Goal: Task Accomplishment & Management: Manage account settings

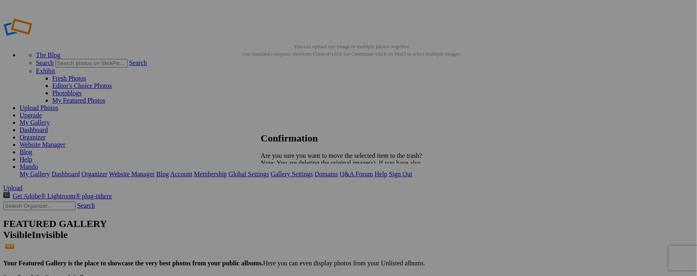
click at [288, 191] on span "Yes" at bounding box center [283, 191] width 9 height 7
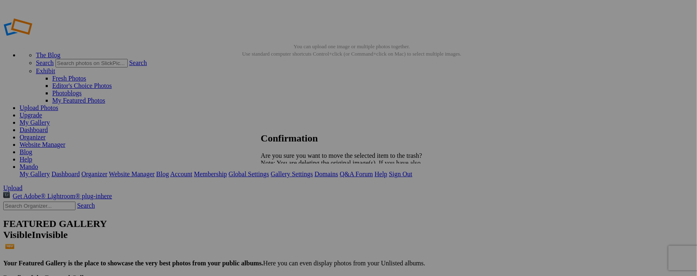
click at [288, 191] on span "Yes" at bounding box center [283, 191] width 9 height 7
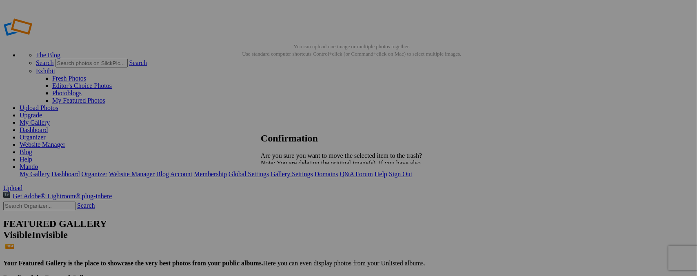
click at [288, 189] on link "Yes" at bounding box center [283, 191] width 9 height 7
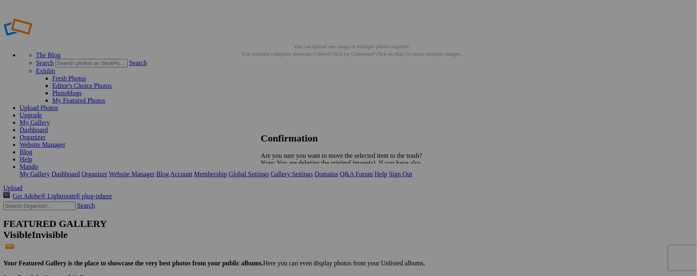
click at [288, 190] on span "Yes" at bounding box center [283, 191] width 9 height 7
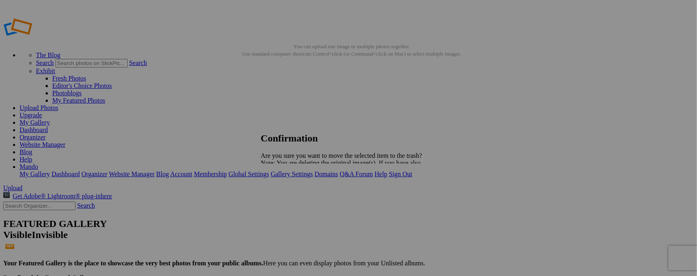
click at [288, 190] on span "Yes" at bounding box center [283, 191] width 9 height 7
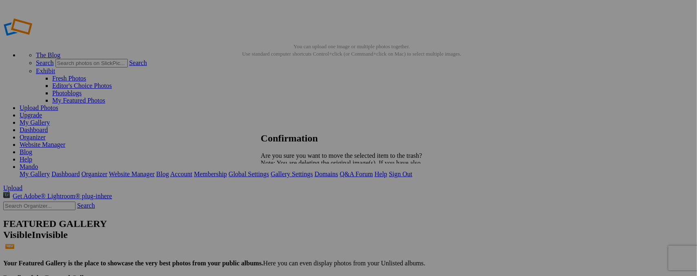
click at [288, 191] on link "Yes" at bounding box center [283, 191] width 9 height 7
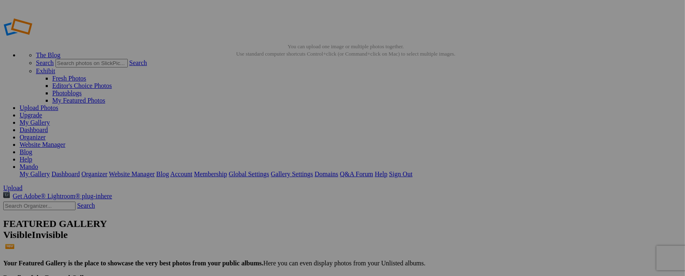
type input "POSTPONED TO EARLY NOV."
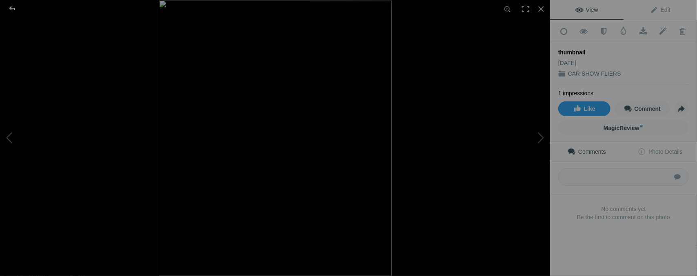
click at [12, 11] on div at bounding box center [12, 8] width 29 height 16
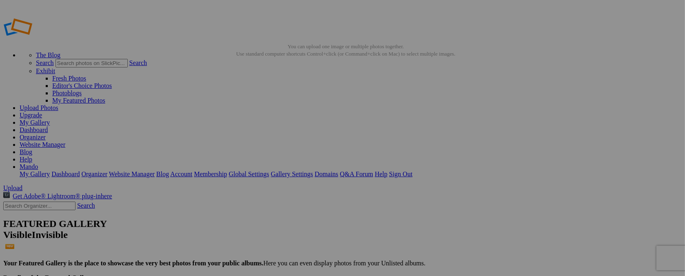
scroll to position [82, 0]
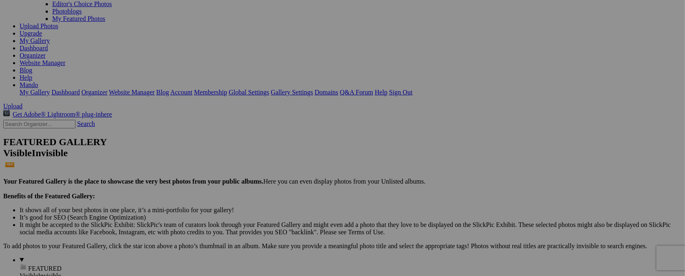
type input "t"
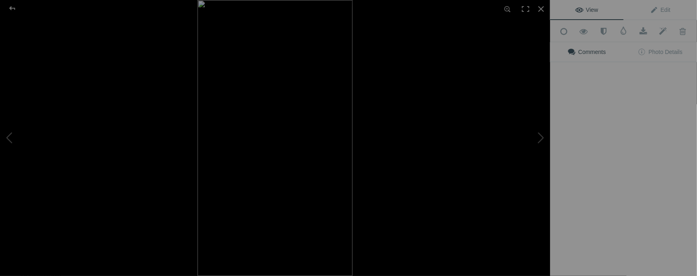
type input "[DATE] / [GEOGRAPHIC_DATA], [GEOGRAPHIC_DATA]."
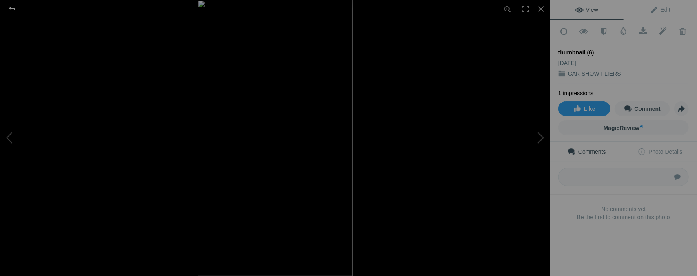
click at [13, 11] on div at bounding box center [12, 8] width 29 height 16
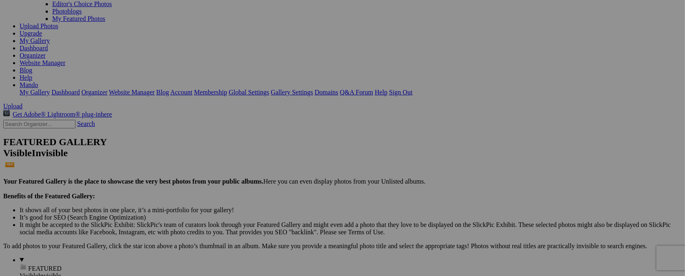
type input "t"
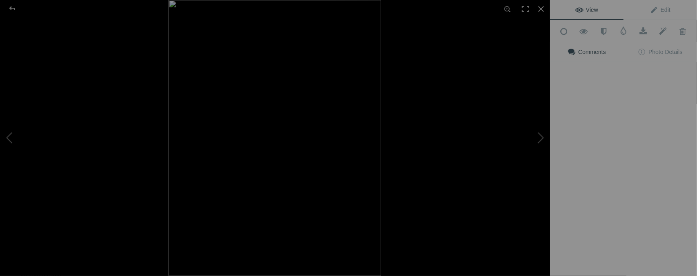
type input "SEPT. 14 / CRUISE IN"
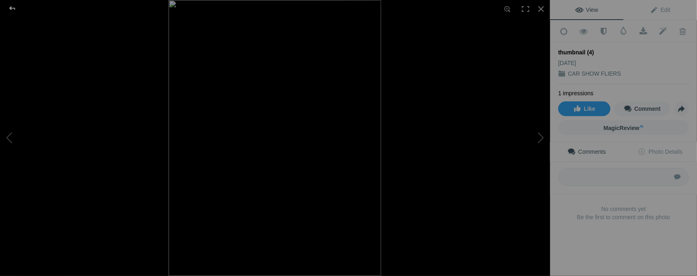
click at [15, 10] on div at bounding box center [12, 8] width 29 height 16
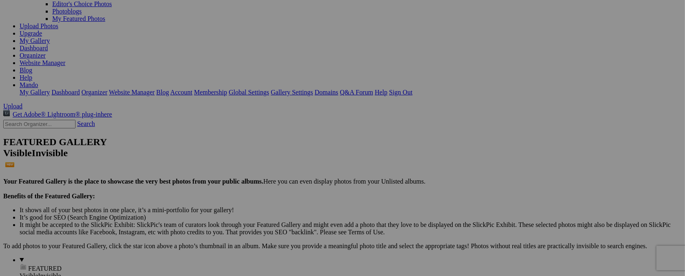
type input "t"
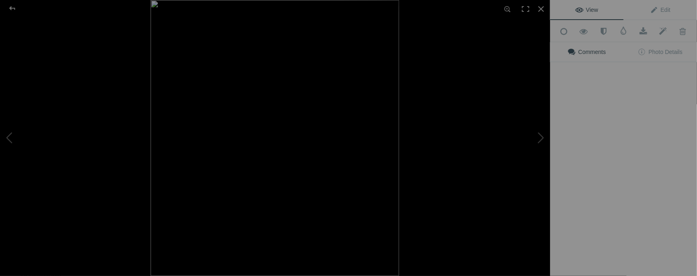
type input "JUNE 6 - 7 / EP CONVENTION"
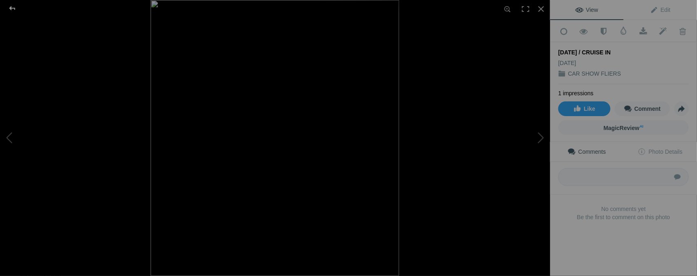
click at [9, 8] on div at bounding box center [12, 8] width 29 height 16
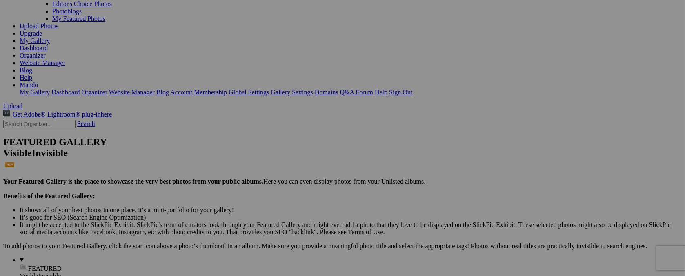
drag, startPoint x: 543, startPoint y: 89, endPoint x: 490, endPoint y: 79, distance: 53.3
drag, startPoint x: 526, startPoint y: 94, endPoint x: 653, endPoint y: 118, distance: 129.7
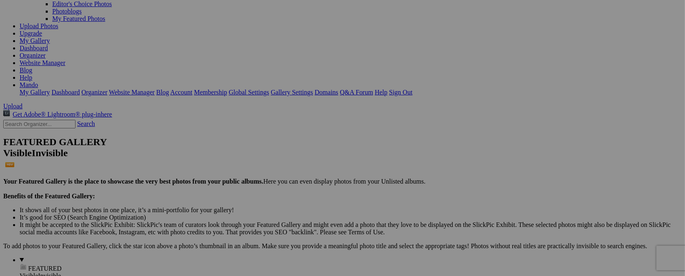
type input "t"
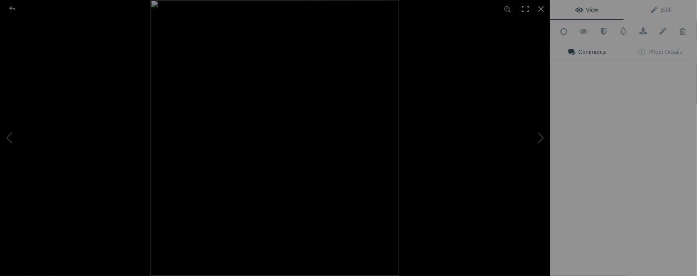
type input "SEPT. 14 / CRUISE IN"
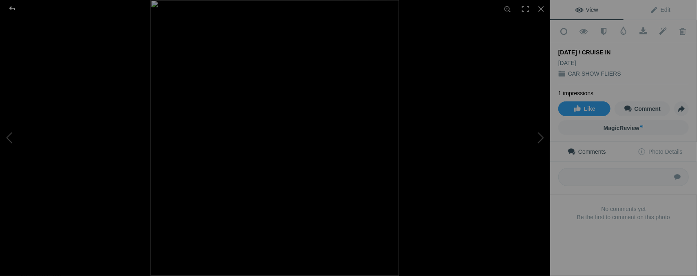
click at [11, 4] on div at bounding box center [12, 8] width 29 height 16
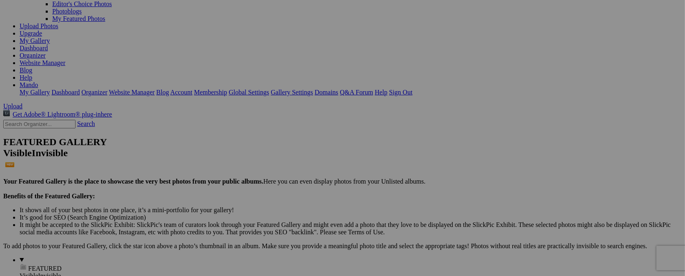
type input "S"
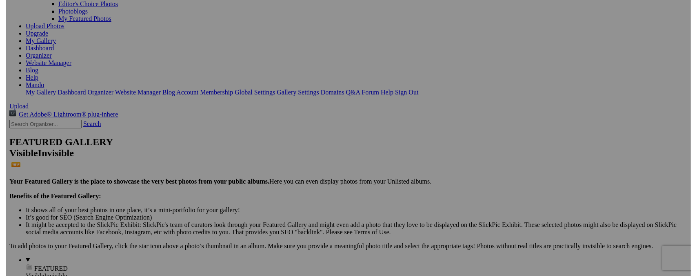
scroll to position [0, 1]
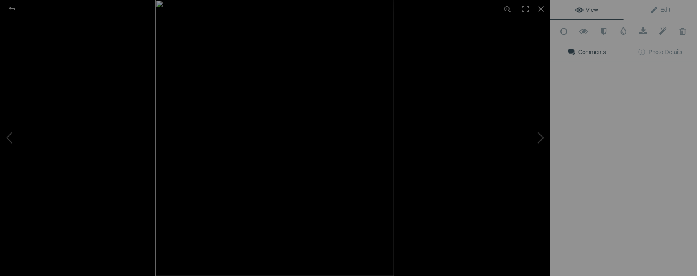
type input "SAT. AUG. 23 / SHOW N' SHINE"
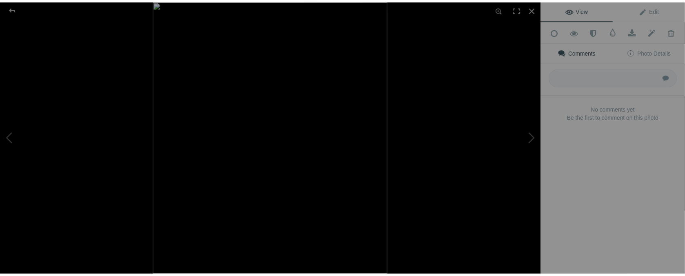
scroll to position [0, 0]
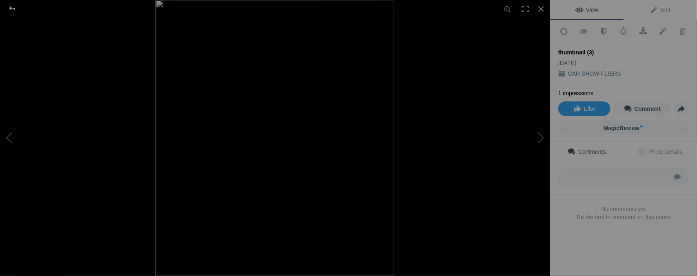
click at [13, 9] on div at bounding box center [12, 8] width 29 height 16
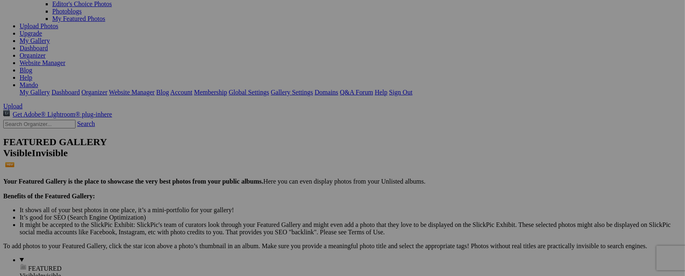
type input "t"
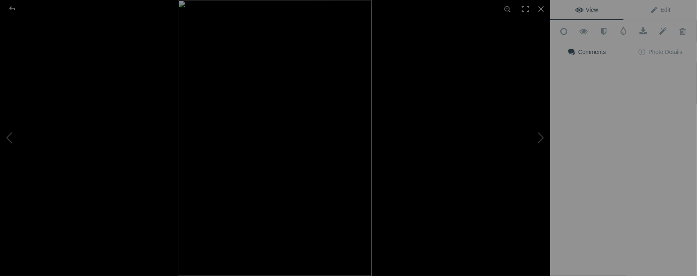
type input "SAT. AUG. 23 / FUDNRAISER"
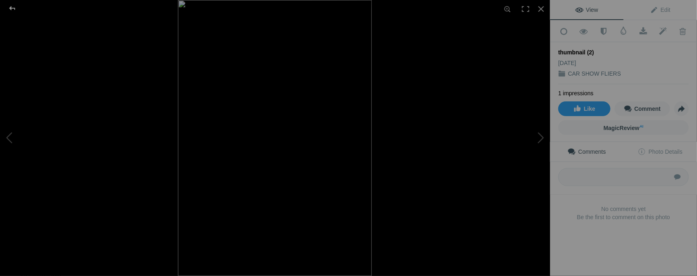
click at [10, 5] on div at bounding box center [12, 8] width 29 height 16
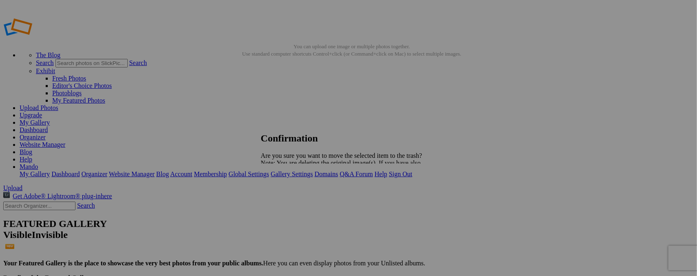
click at [288, 192] on span "Yes" at bounding box center [283, 191] width 9 height 7
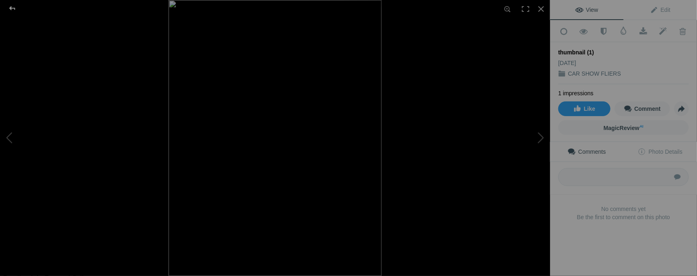
click at [10, 8] on div at bounding box center [12, 8] width 29 height 16
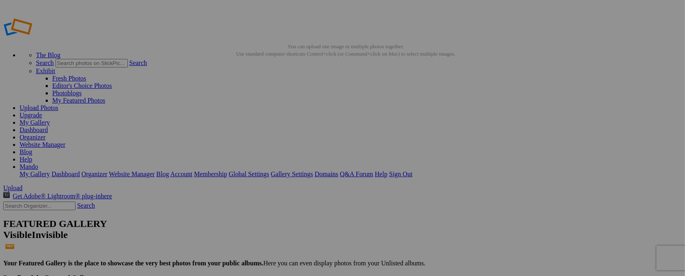
type input "t"
type input "SAT. AUG. 30 / CAR - BIKE RUN"
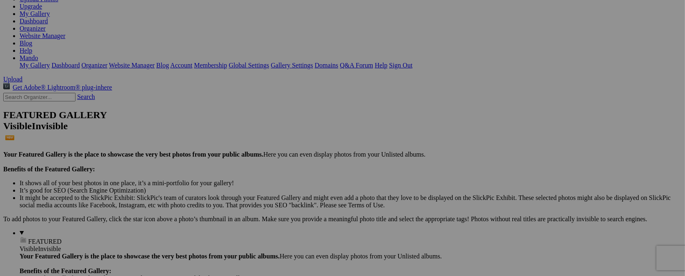
scroll to position [107, 0]
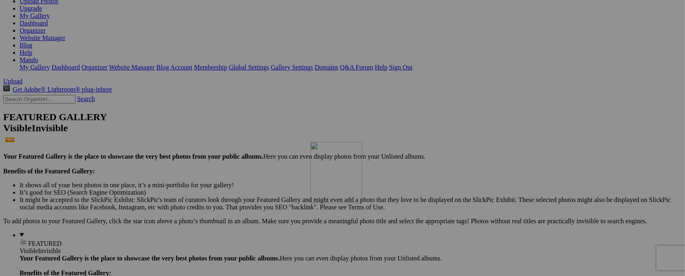
drag, startPoint x: 585, startPoint y: 42, endPoint x: 428, endPoint y: 213, distance: 231.5
drag, startPoint x: 443, startPoint y: 46, endPoint x: 269, endPoint y: 133, distance: 195.2
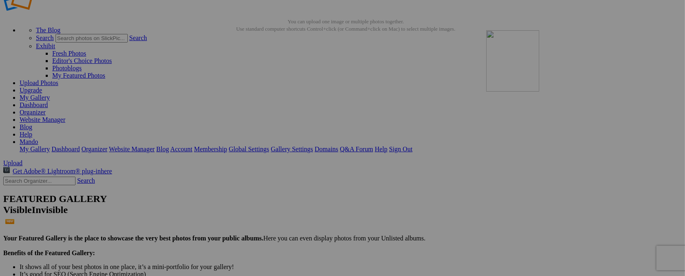
drag, startPoint x: 294, startPoint y: 108, endPoint x: 604, endPoint y: 101, distance: 310.4
drag, startPoint x: 225, startPoint y: 101, endPoint x: 412, endPoint y: 197, distance: 210.9
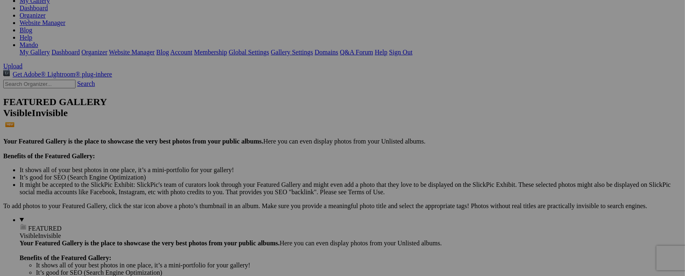
scroll to position [113, 0]
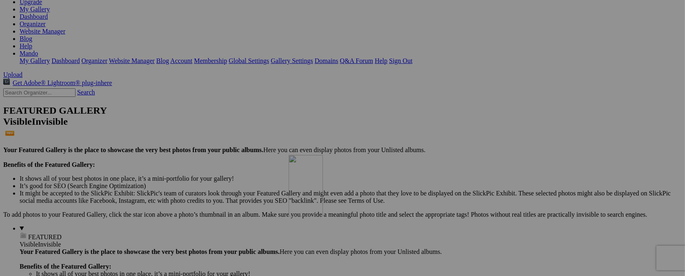
drag, startPoint x: 296, startPoint y: 45, endPoint x: 407, endPoint y: 225, distance: 211.4
drag, startPoint x: 229, startPoint y: 42, endPoint x: 330, endPoint y: 223, distance: 207.5
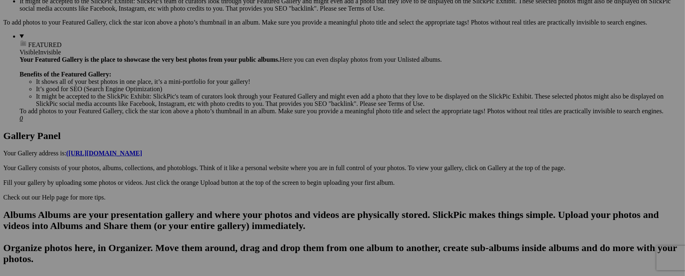
scroll to position [312, 0]
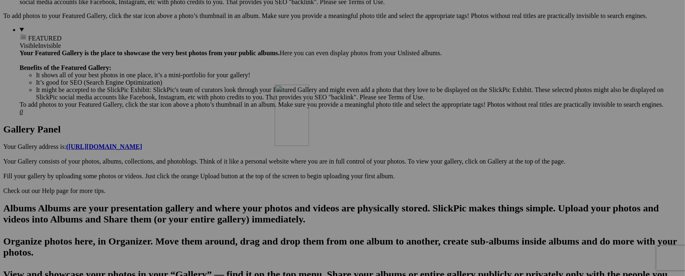
drag, startPoint x: 370, startPoint y: 51, endPoint x: 392, endPoint y: 156, distance: 106.5
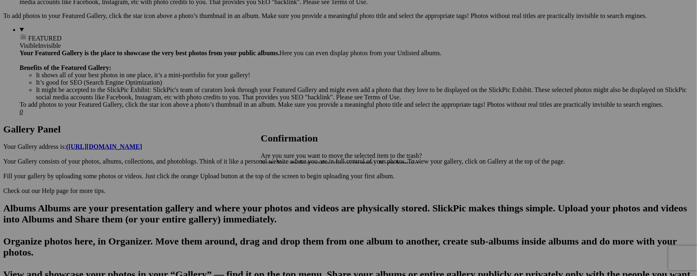
click at [288, 193] on span "Yes" at bounding box center [283, 191] width 9 height 7
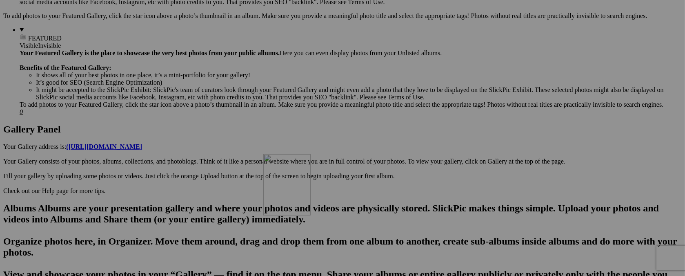
drag, startPoint x: 297, startPoint y: 52, endPoint x: 381, endPoint y: 225, distance: 192.1
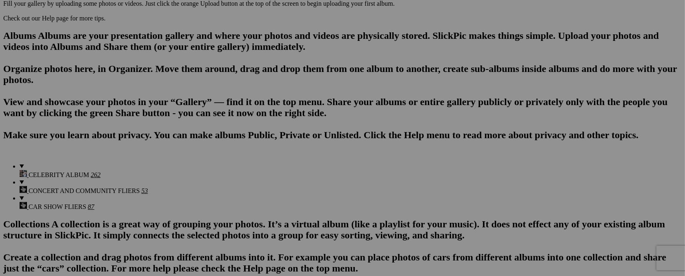
scroll to position [495, 0]
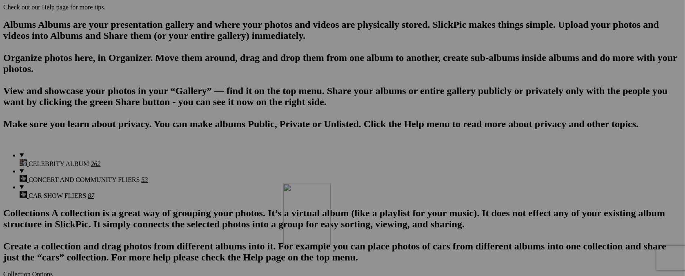
drag, startPoint x: 367, startPoint y: 57, endPoint x: 401, endPoint y: 254, distance: 200.2
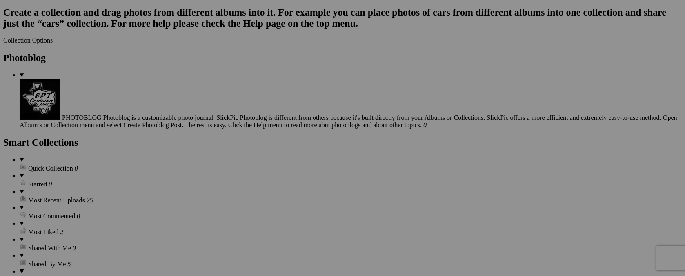
scroll to position [735, 0]
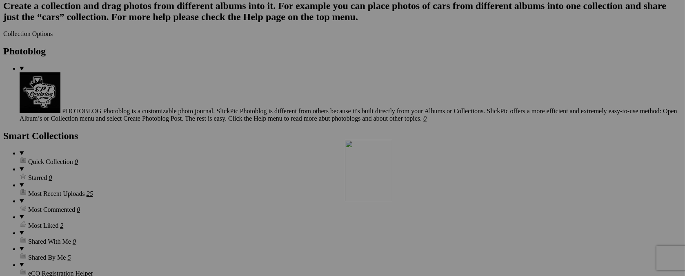
drag, startPoint x: 372, startPoint y: 44, endPoint x: 463, endPoint y: 211, distance: 190.0
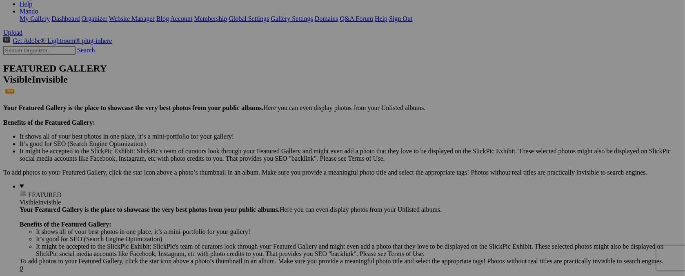
scroll to position [0, 0]
